Goal: Browse casually: Explore the website without a specific task or goal

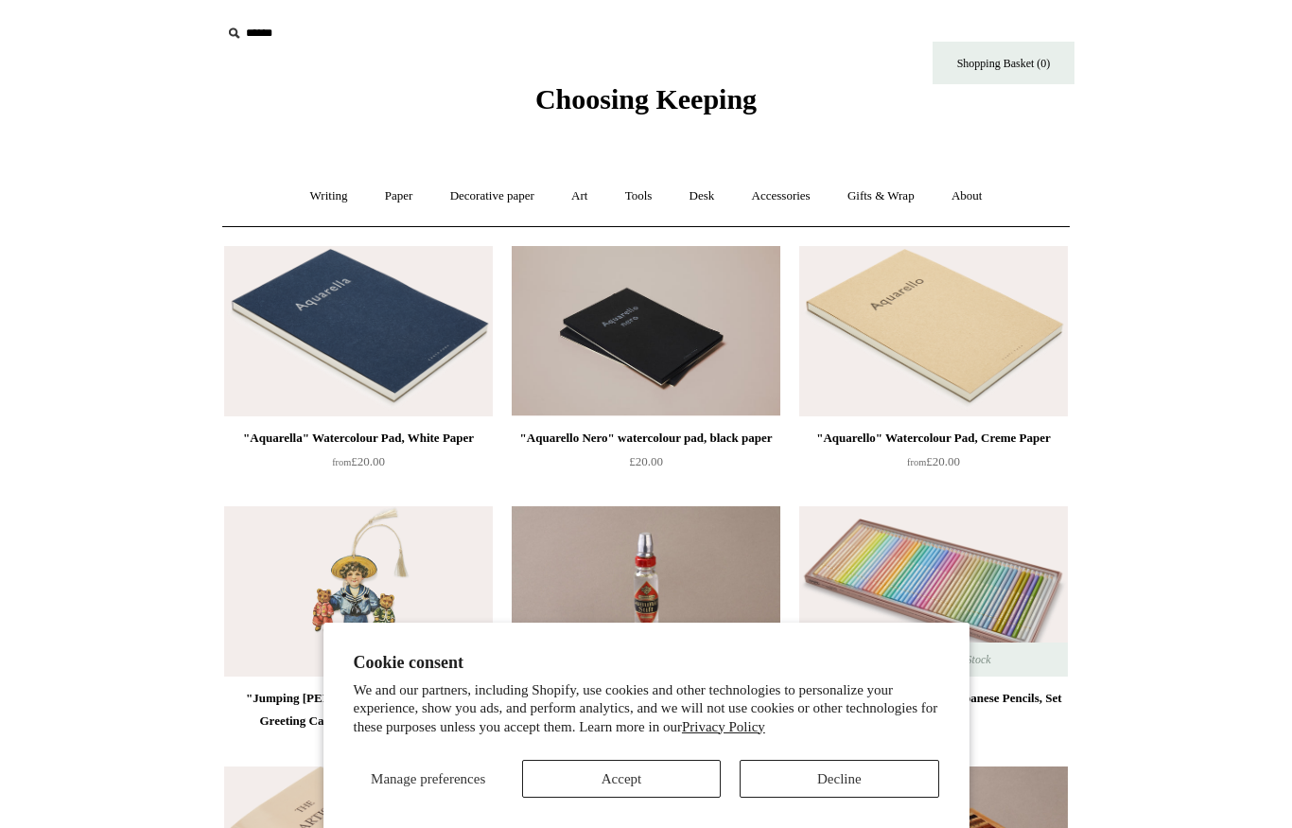
click at [649, 799] on section "Cookie consent We and our partners, including Shopify, use cookies and other te…" at bounding box center [646, 725] width 646 height 206
click at [635, 771] on button "Accept" at bounding box center [621, 779] width 199 height 38
click at [641, 765] on button "Accept" at bounding box center [621, 779] width 199 height 38
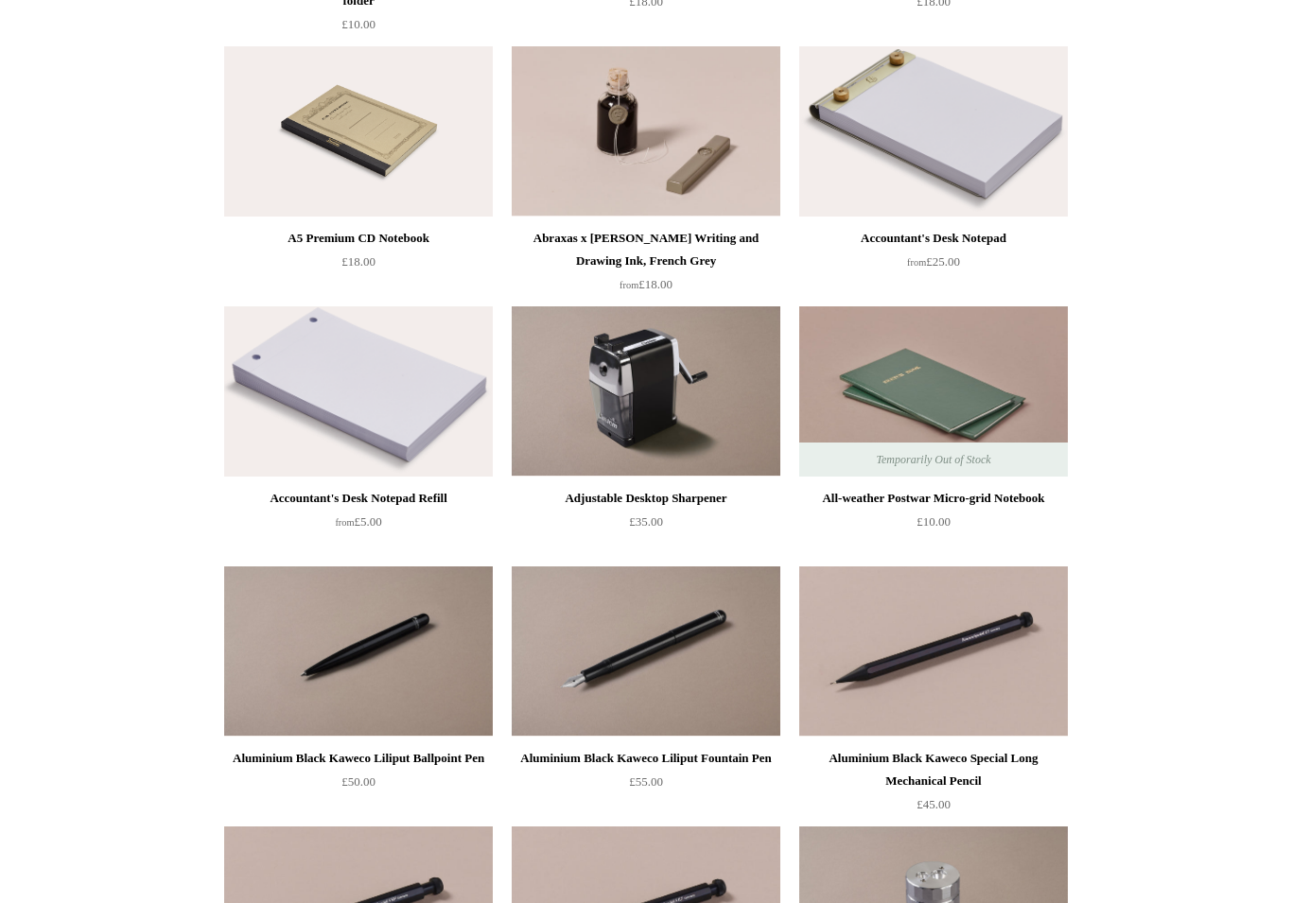
scroll to position [5662, 0]
click at [963, 82] on img at bounding box center [933, 131] width 269 height 170
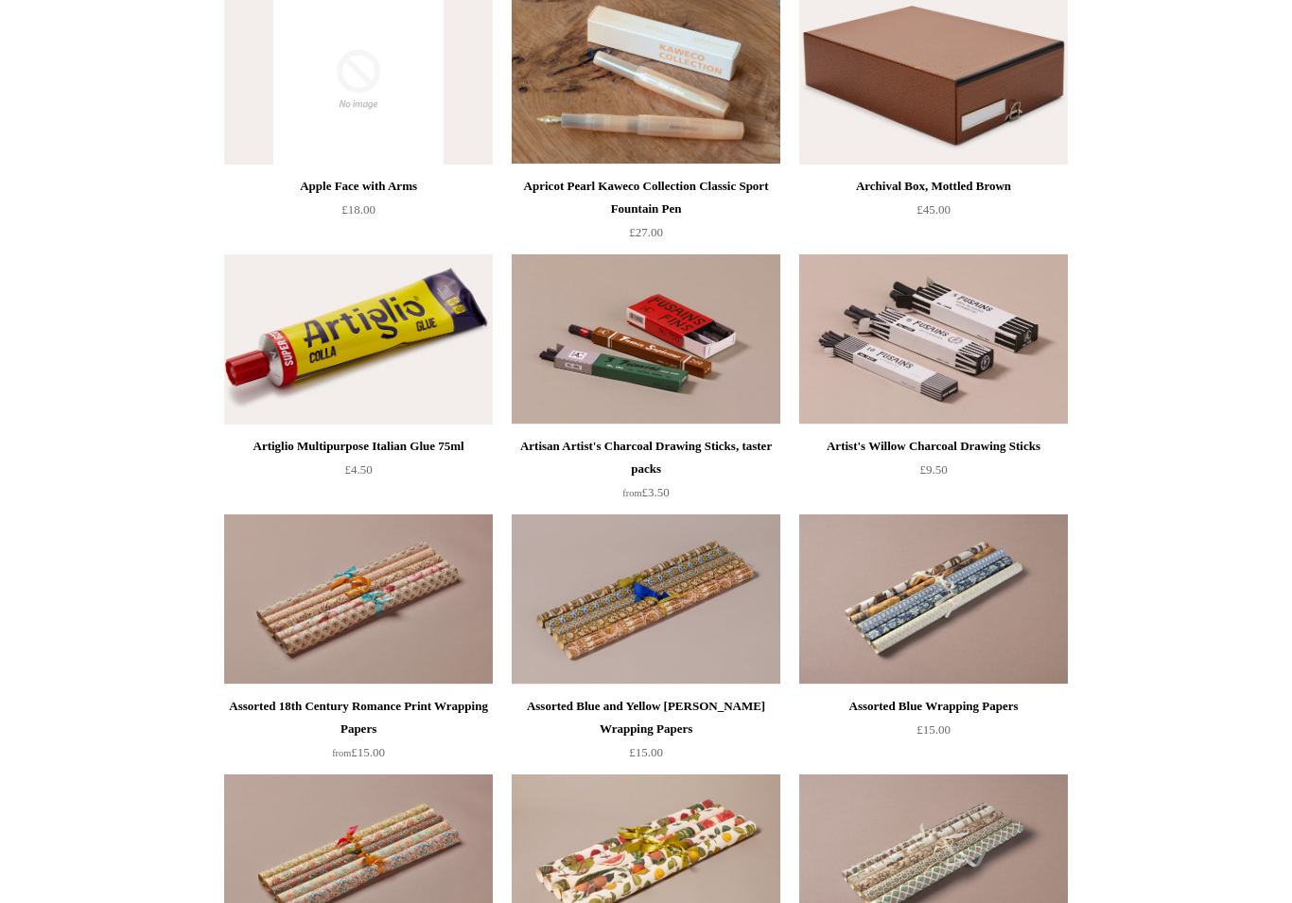
scroll to position [10658, 0]
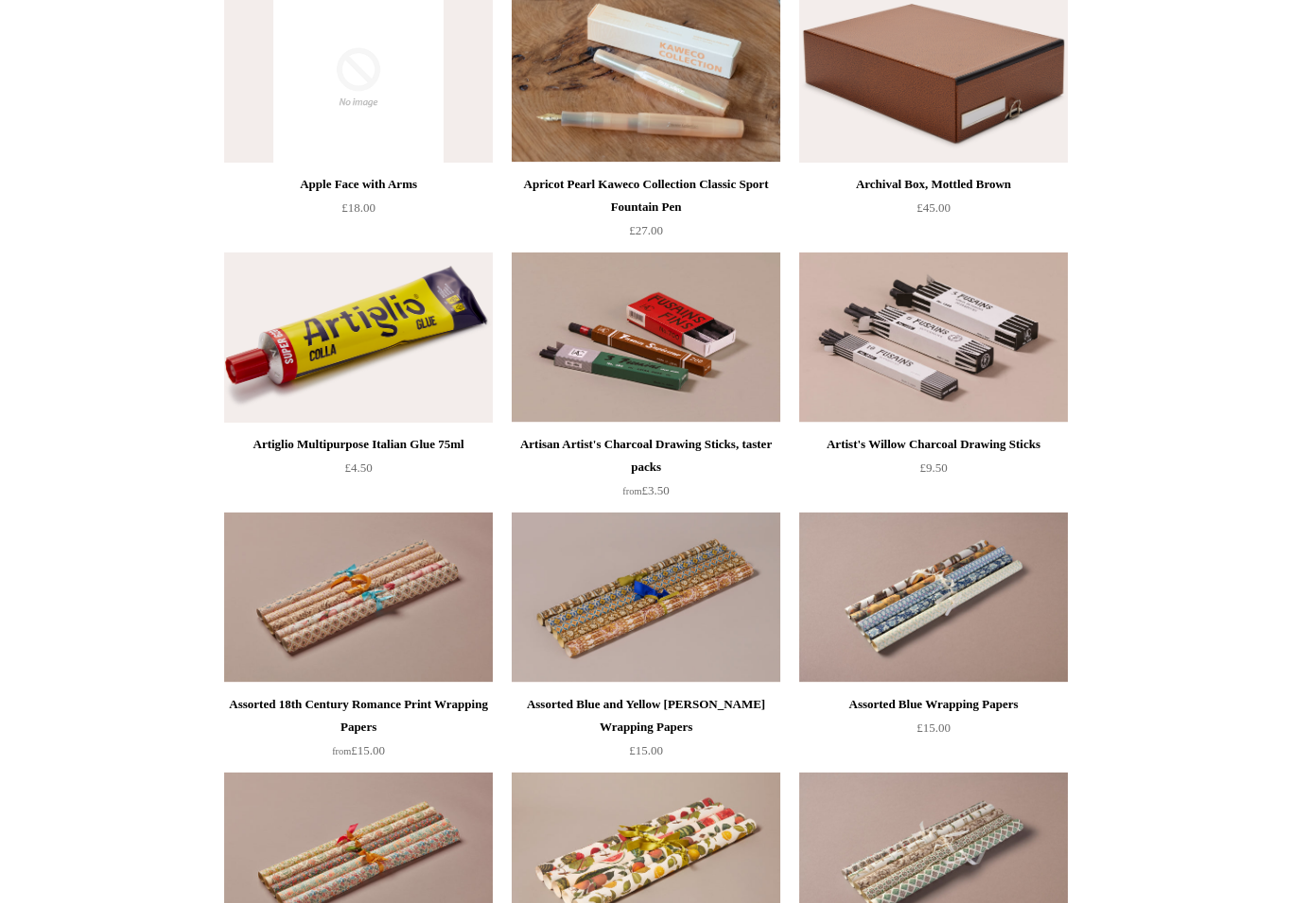
click at [1145, 417] on html "Cookie consent We and our partners, including Shopify, use cookies and other te…" at bounding box center [646, 543] width 1292 height 22402
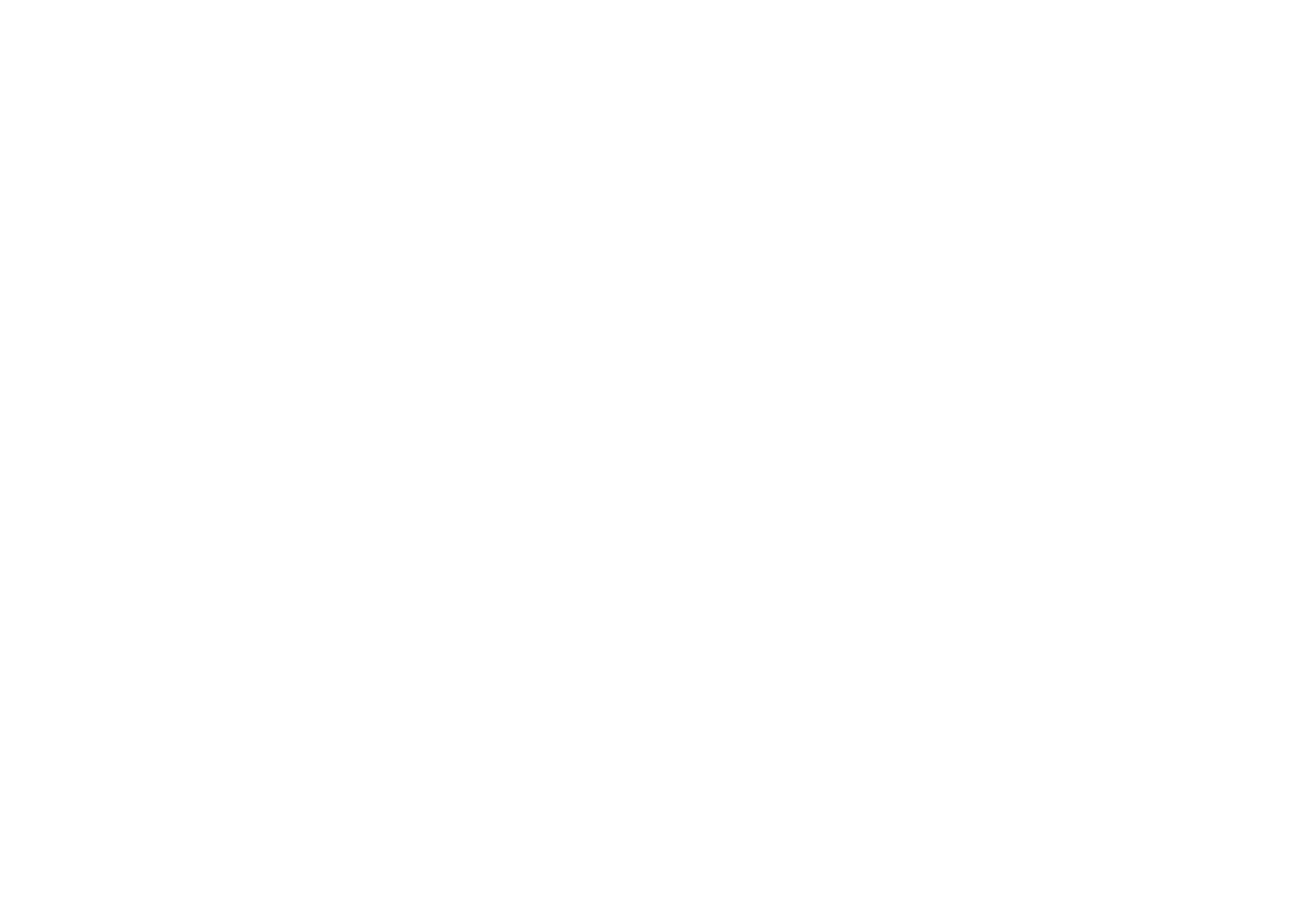
scroll to position [20075, 0]
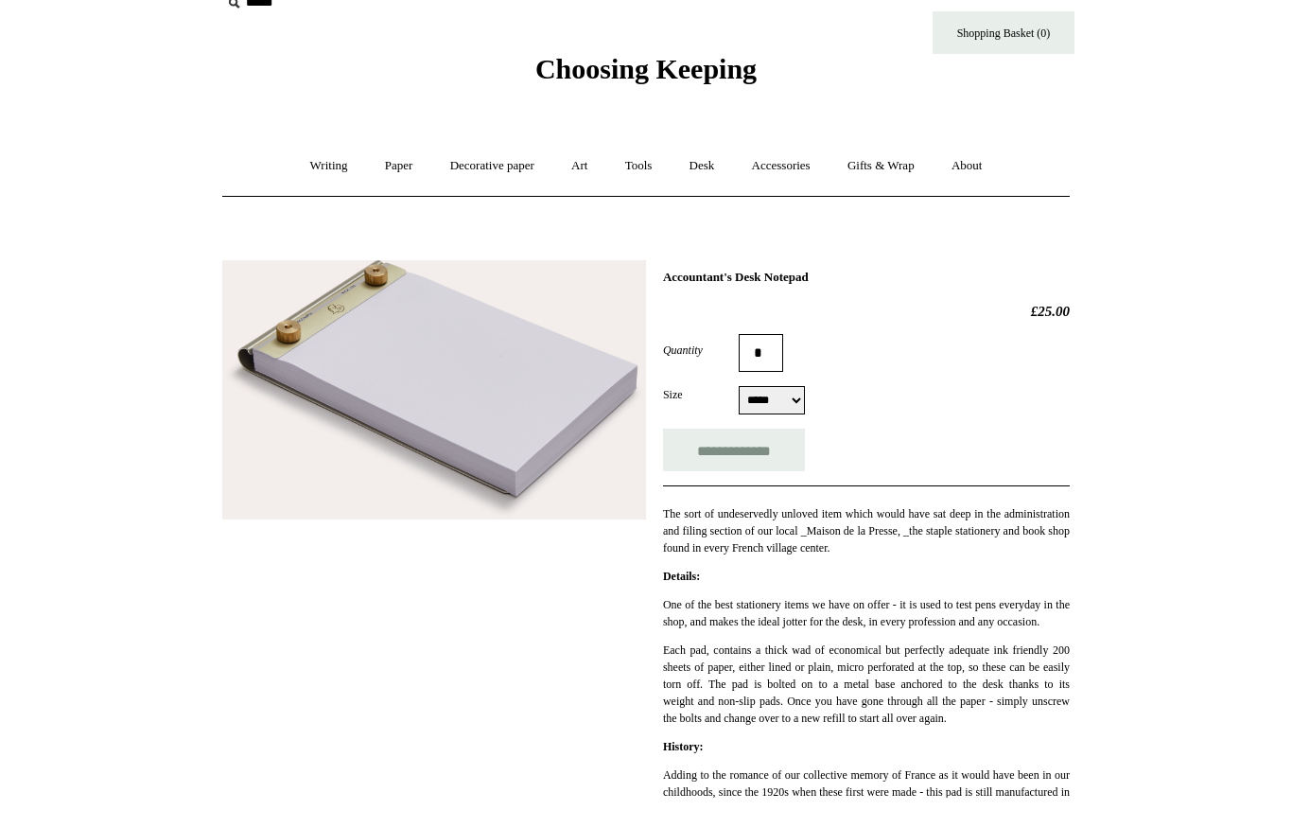
scroll to position [30, 0]
